Goal: Find specific page/section: Find specific page/section

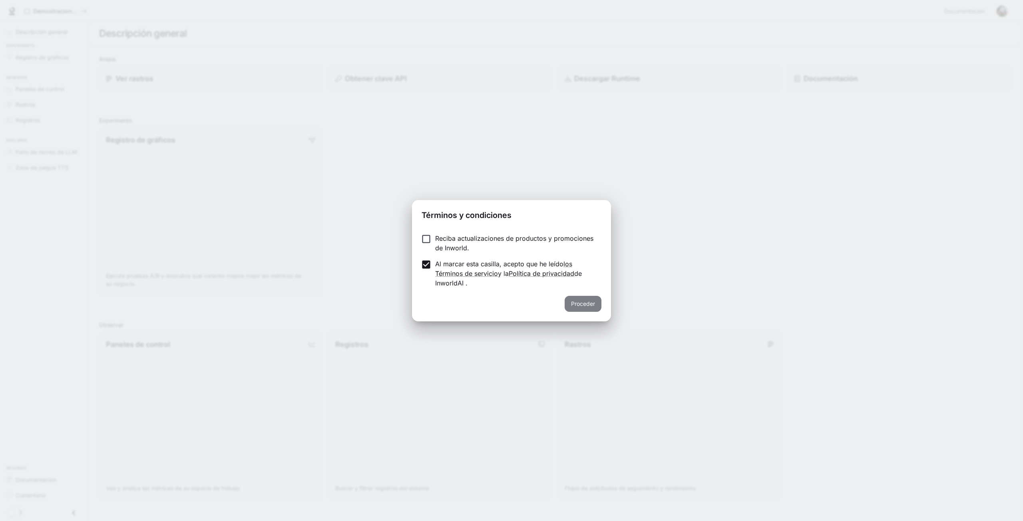
click at [589, 305] on font "Proceder" at bounding box center [583, 303] width 24 height 7
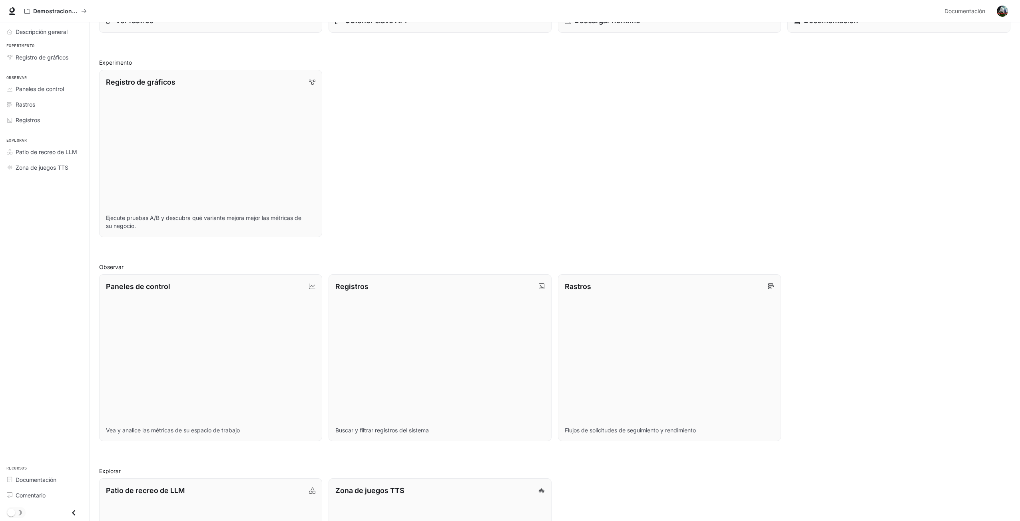
scroll to position [107, 0]
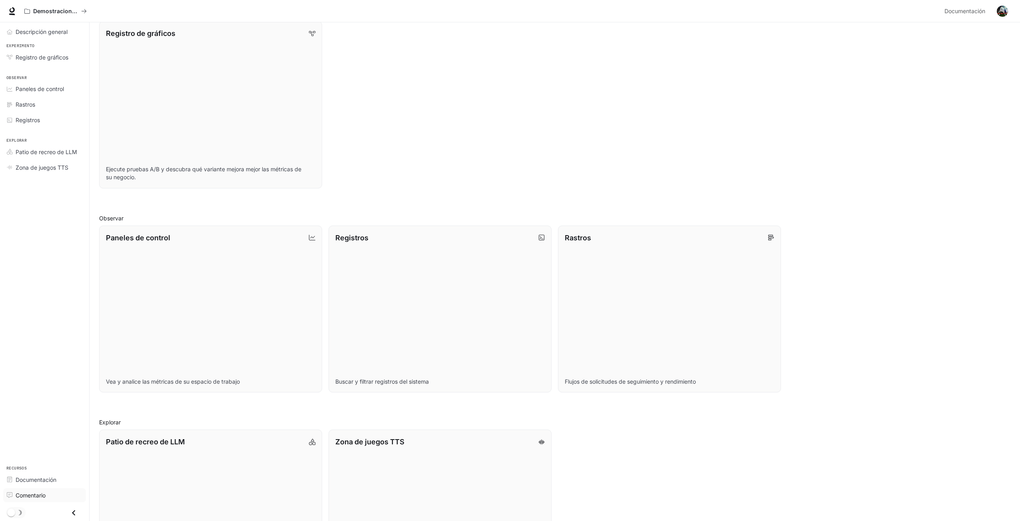
click at [41, 499] on link "Comentario" at bounding box center [44, 496] width 83 height 14
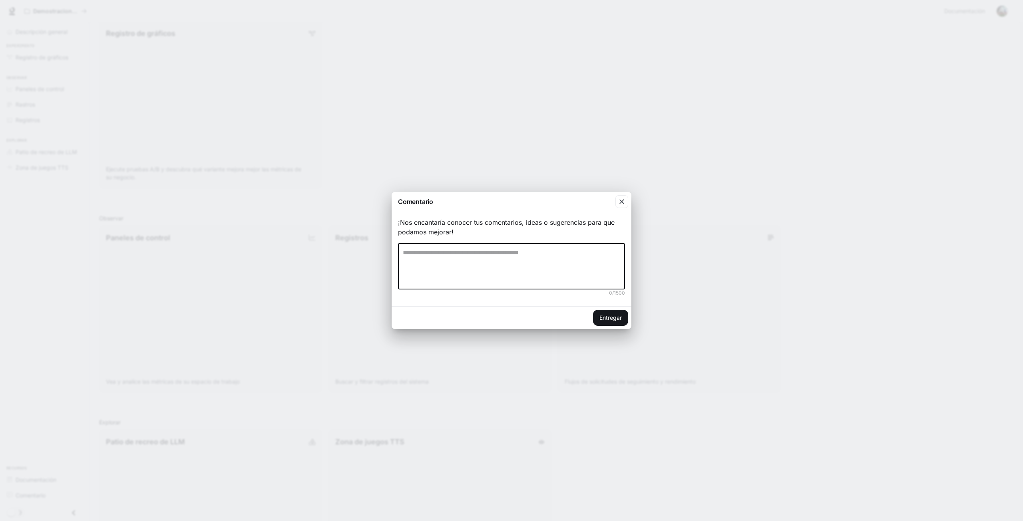
click at [450, 259] on textarea at bounding box center [511, 266] width 217 height 37
click at [618, 199] on icon "button" at bounding box center [622, 202] width 8 height 8
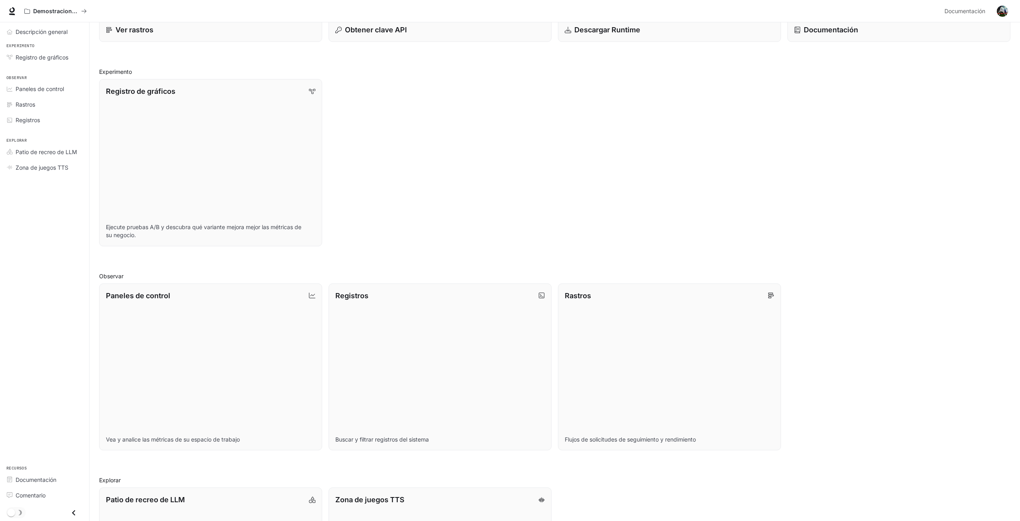
scroll to position [0, 0]
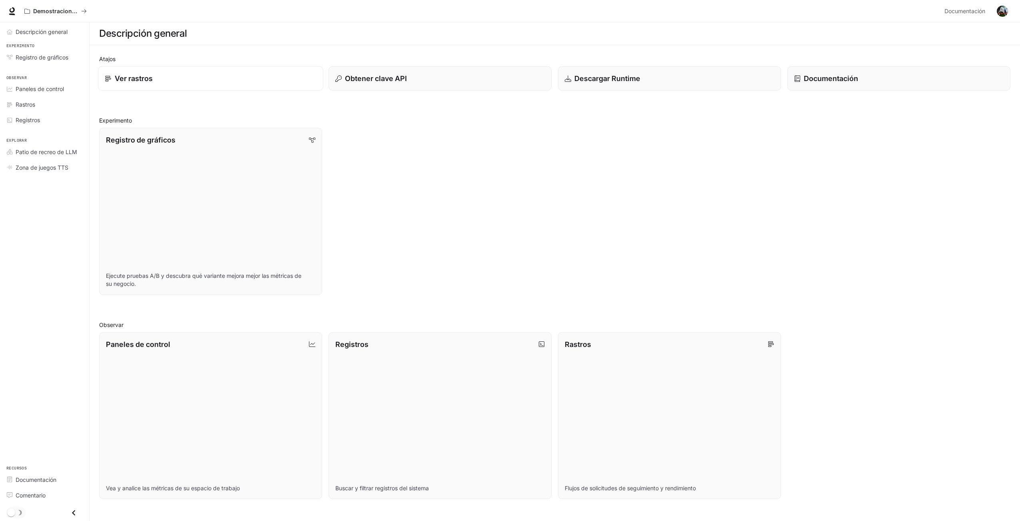
click at [201, 87] on link "Ver rastros" at bounding box center [210, 78] width 225 height 25
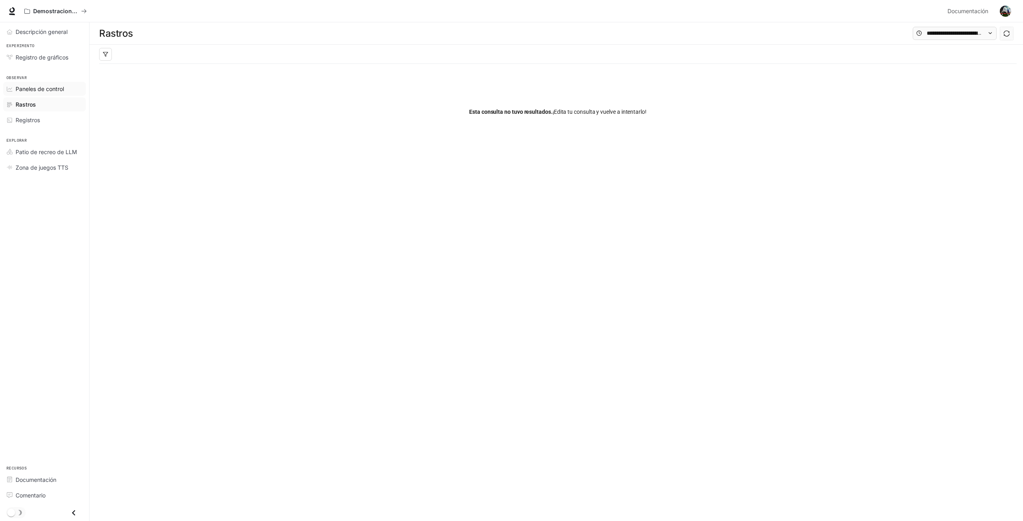
click at [48, 93] on span "Paneles de control" at bounding box center [40, 89] width 48 height 8
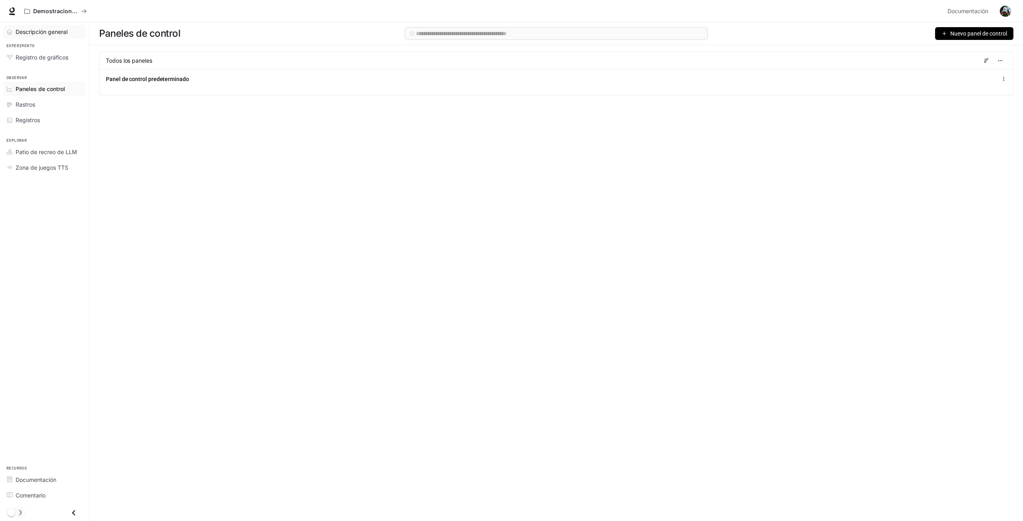
click at [61, 38] on link "Descripción general" at bounding box center [44, 32] width 83 height 14
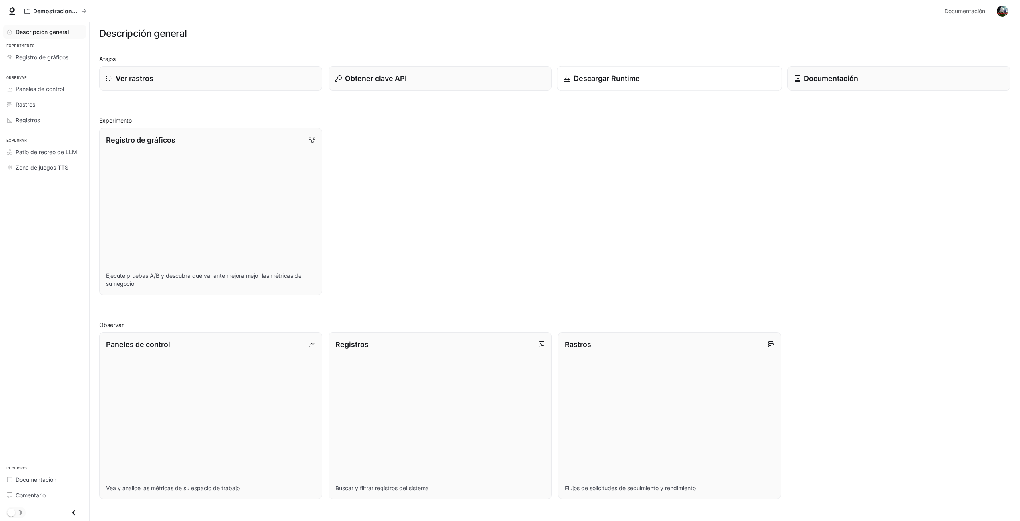
click at [634, 79] on font "Descargar Runtime" at bounding box center [606, 78] width 67 height 8
click at [11, 14] on icon at bounding box center [12, 15] width 6 height 2
click at [825, 154] on div "Registro de gráficos Ejecute pruebas A/B y descubra qué variante mejora mejor l…" at bounding box center [551, 208] width 917 height 174
click at [55, 28] on span "Descripción general" at bounding box center [42, 32] width 52 height 8
click at [55, 28] on span "Descripción general" at bounding box center [43, 32] width 54 height 8
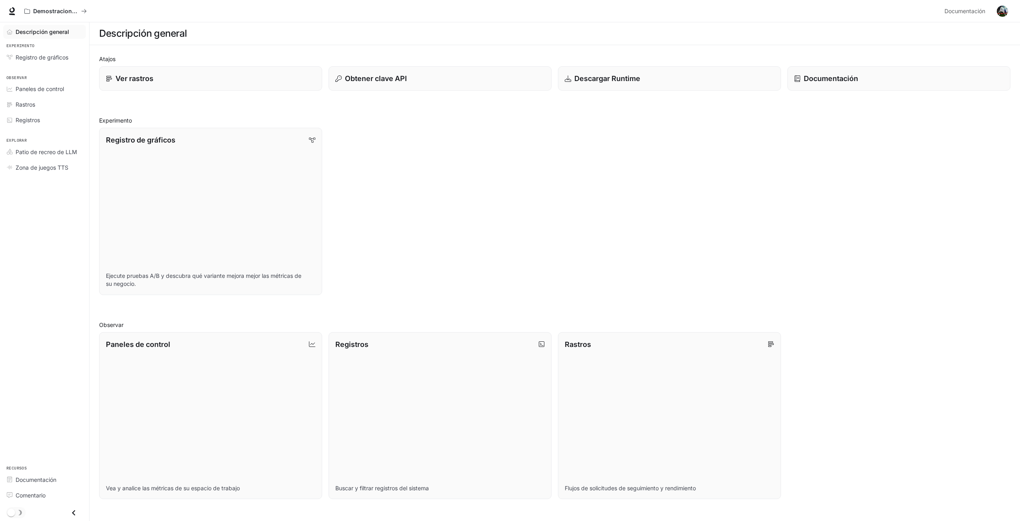
click at [55, 28] on span "Descripción general" at bounding box center [43, 32] width 54 height 8
click at [241, 165] on link "Registro de gráficos Ejecute pruebas A/B y descubra qué variante mejora mejor l…" at bounding box center [210, 211] width 225 height 169
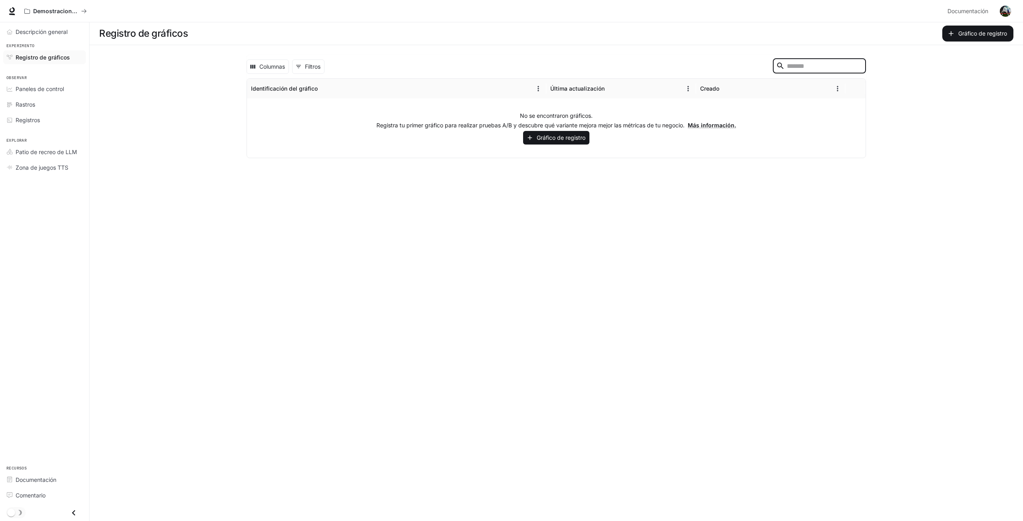
click at [823, 62] on input "Buscar" at bounding box center [819, 66] width 64 height 9
type input "***"
